Goal: Navigation & Orientation: Understand site structure

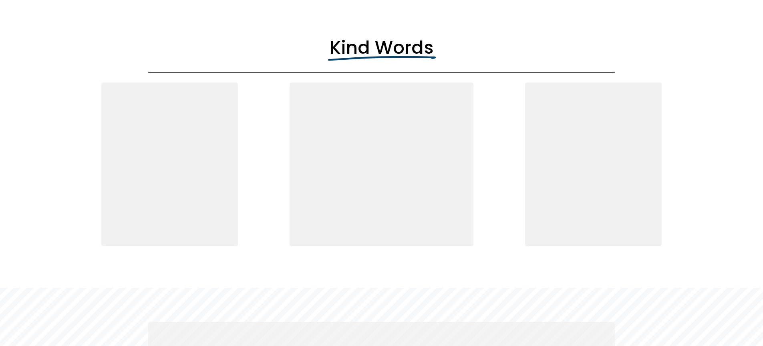
scroll to position [2083, 0]
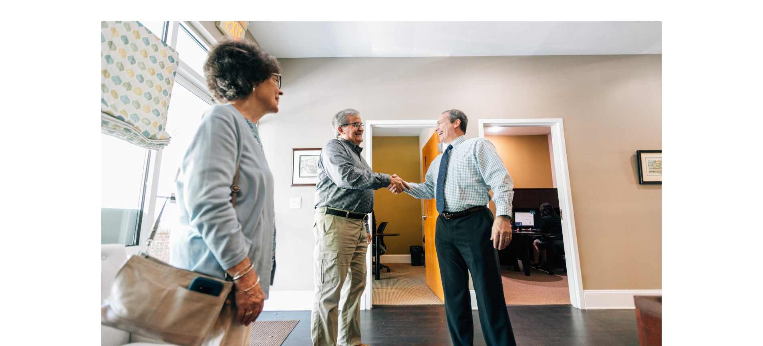
click at [461, 160] on div at bounding box center [381, 183] width 561 height 325
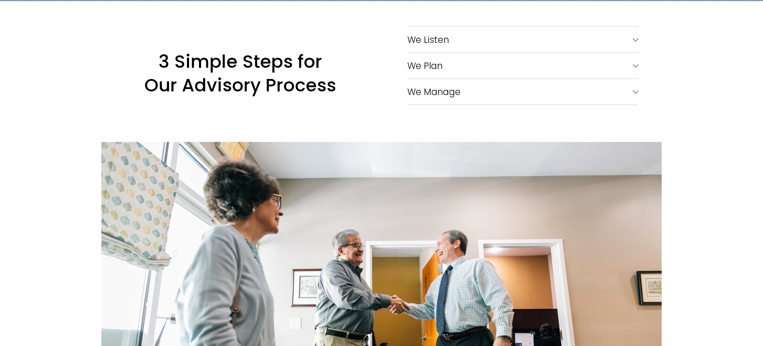
scroll to position [1242, 0]
click at [632, 42] on span "We Listen" at bounding box center [519, 40] width 225 height 14
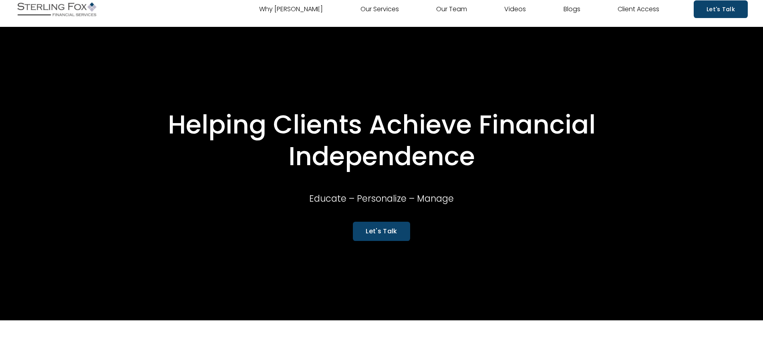
scroll to position [0, 0]
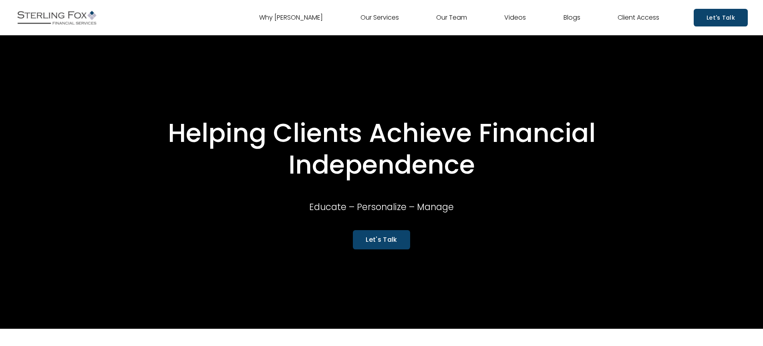
click at [512, 18] on link "Videos" at bounding box center [515, 17] width 22 height 13
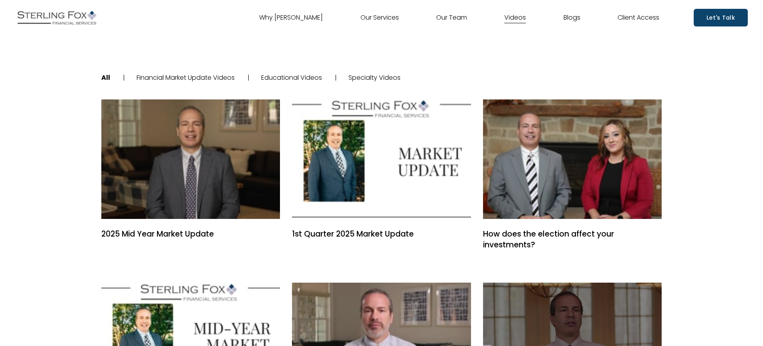
click at [298, 18] on link "Why [PERSON_NAME]" at bounding box center [291, 17] width 64 height 13
click at [372, 78] on link "Specialty Videos" at bounding box center [374, 77] width 52 height 9
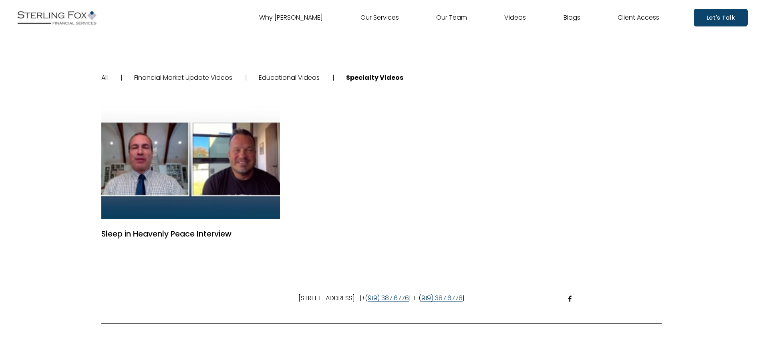
click at [458, 19] on link "Our Team" at bounding box center [451, 17] width 31 height 13
